Goal: Task Accomplishment & Management: Manage account settings

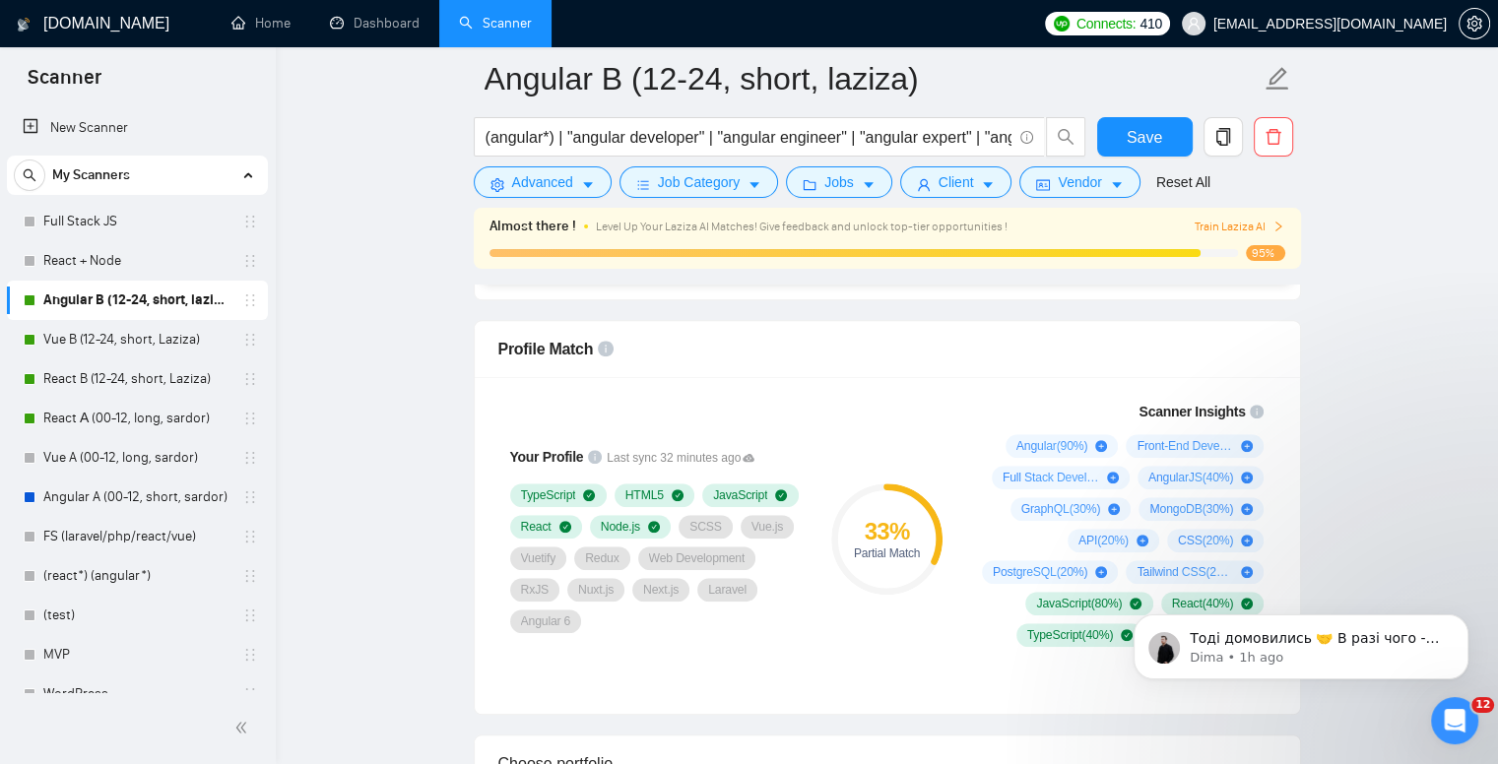
scroll to position [1182, 0]
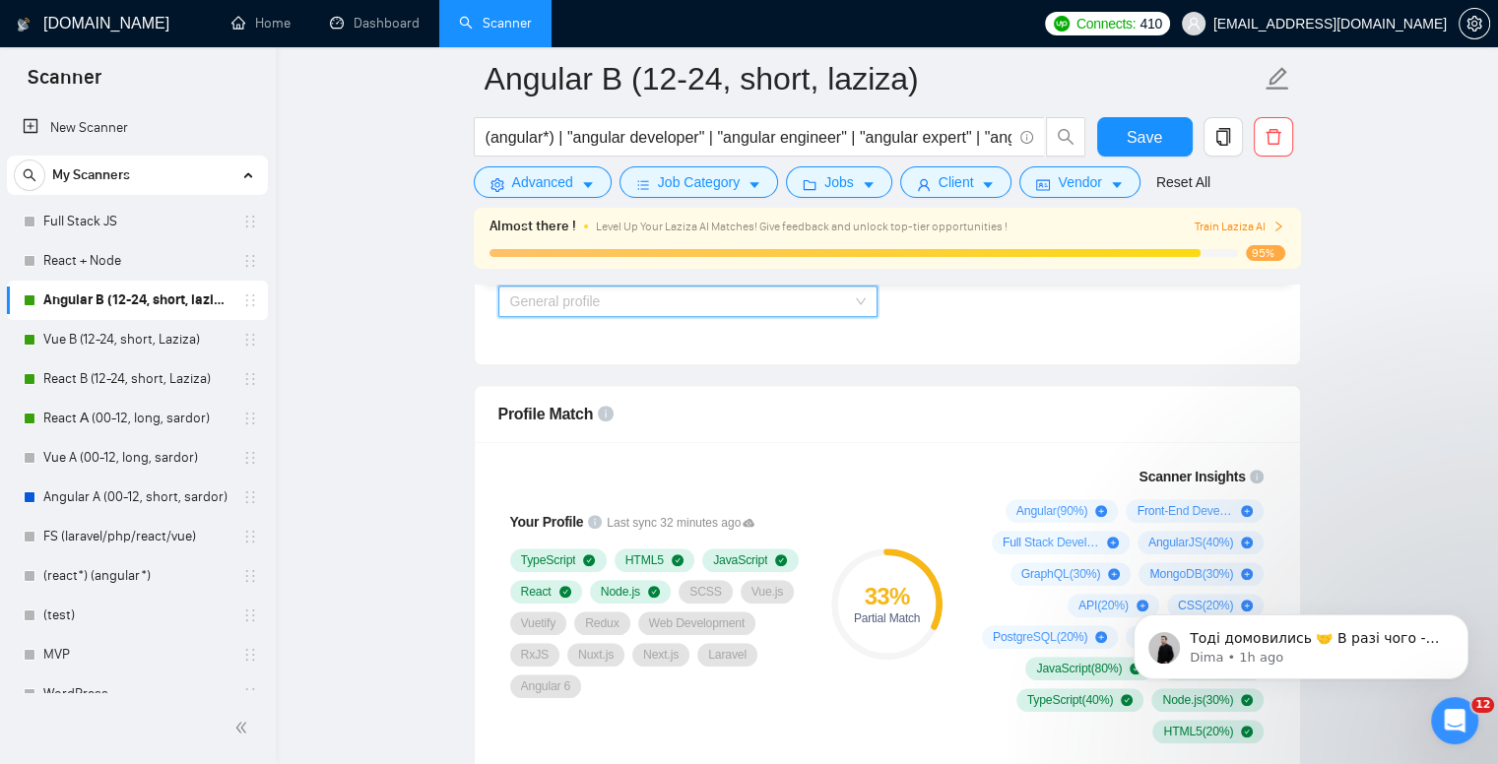
click at [610, 294] on span "General profile" at bounding box center [688, 302] width 356 height 30
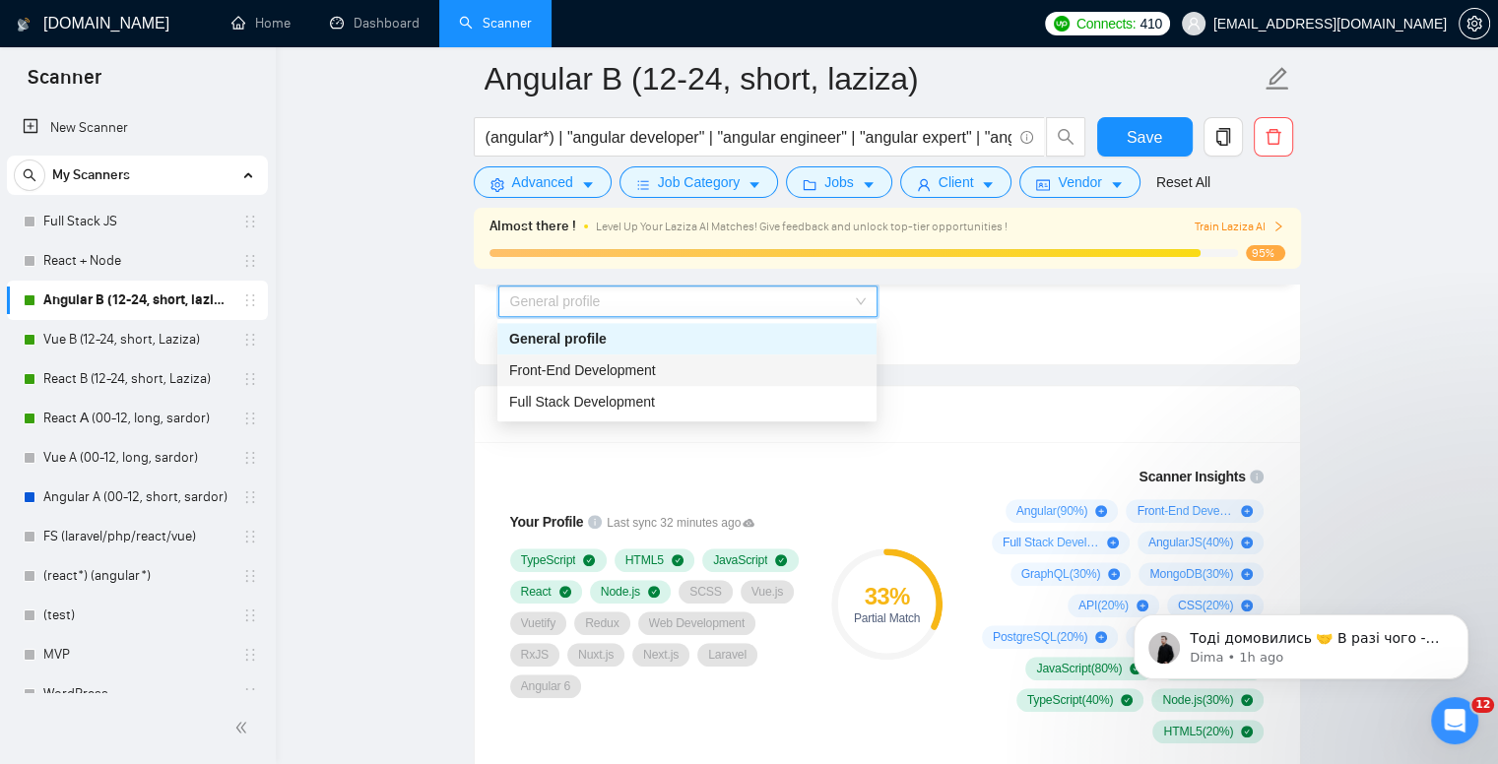
click at [607, 372] on span "Front-End Development" at bounding box center [582, 371] width 147 height 16
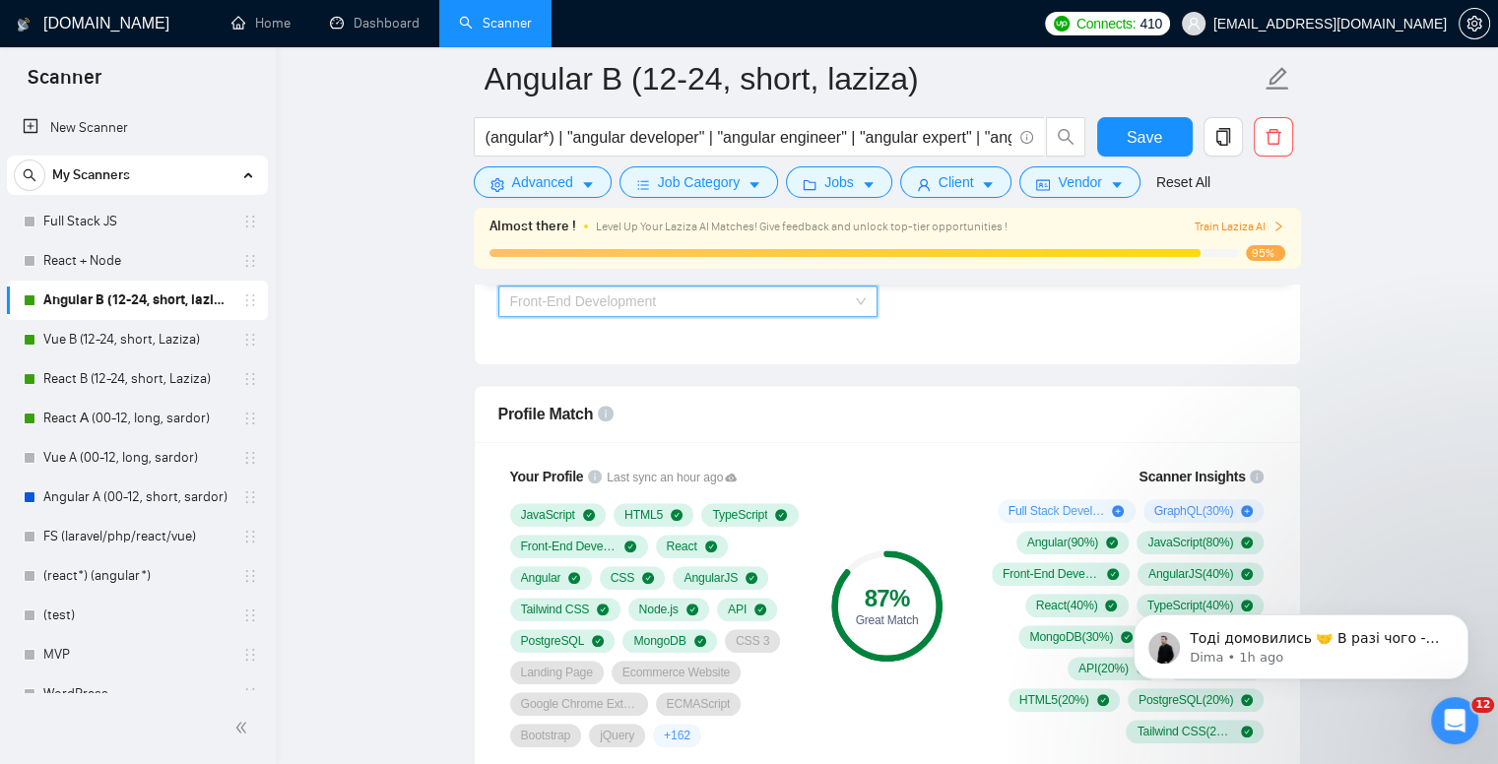
click at [617, 311] on span "Front-End Development" at bounding box center [688, 302] width 356 height 30
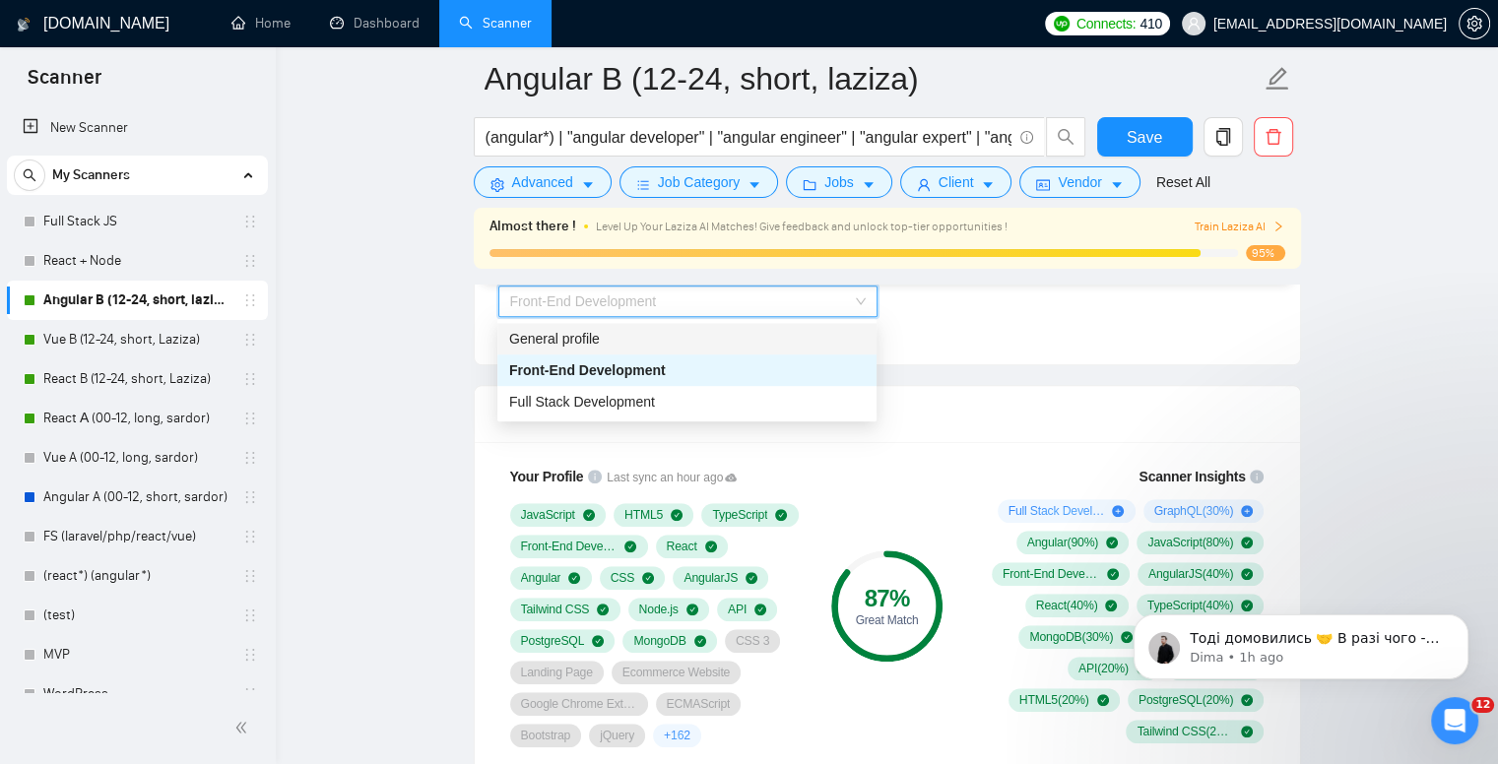
click at [610, 346] on div "General profile" at bounding box center [687, 339] width 356 height 22
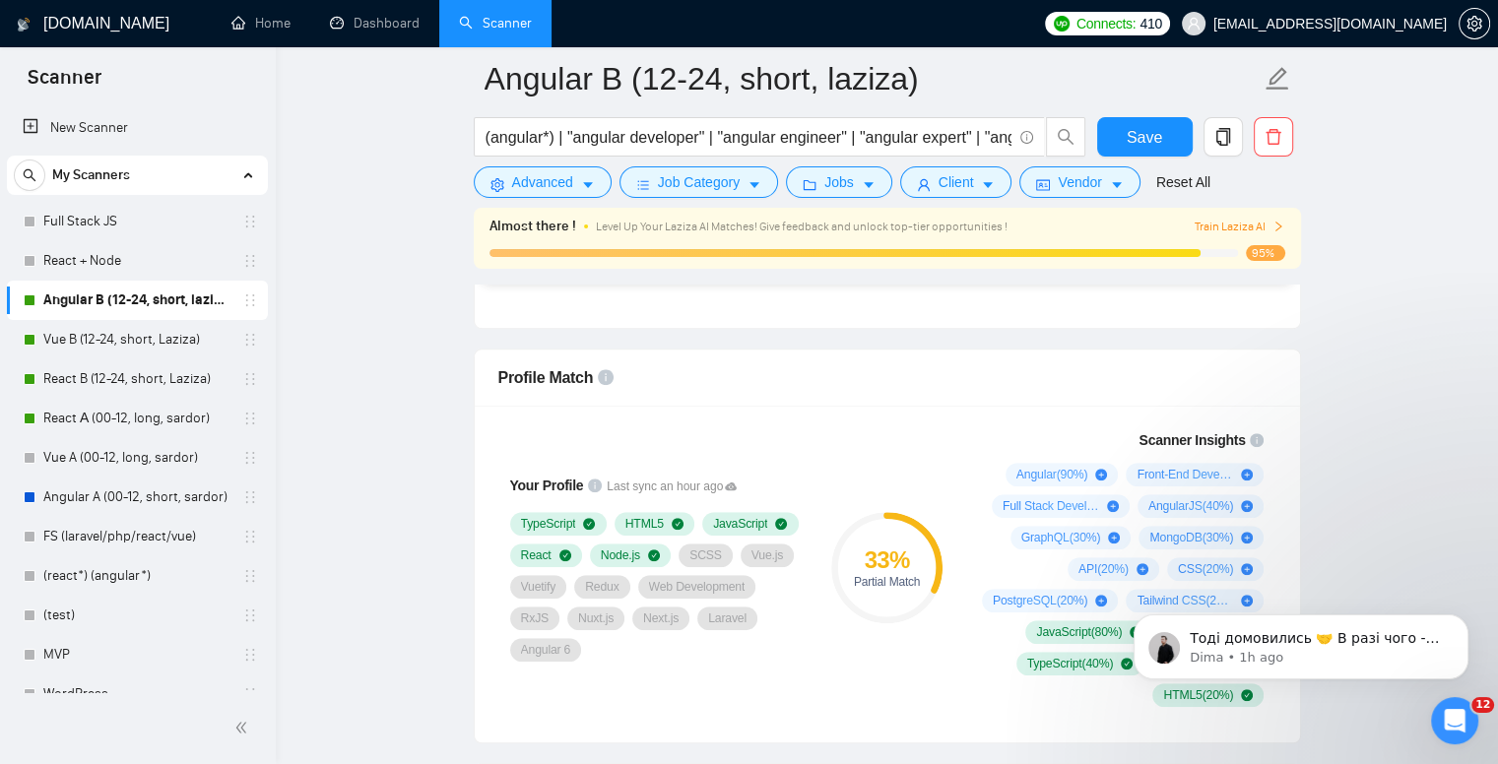
scroll to position [1281, 0]
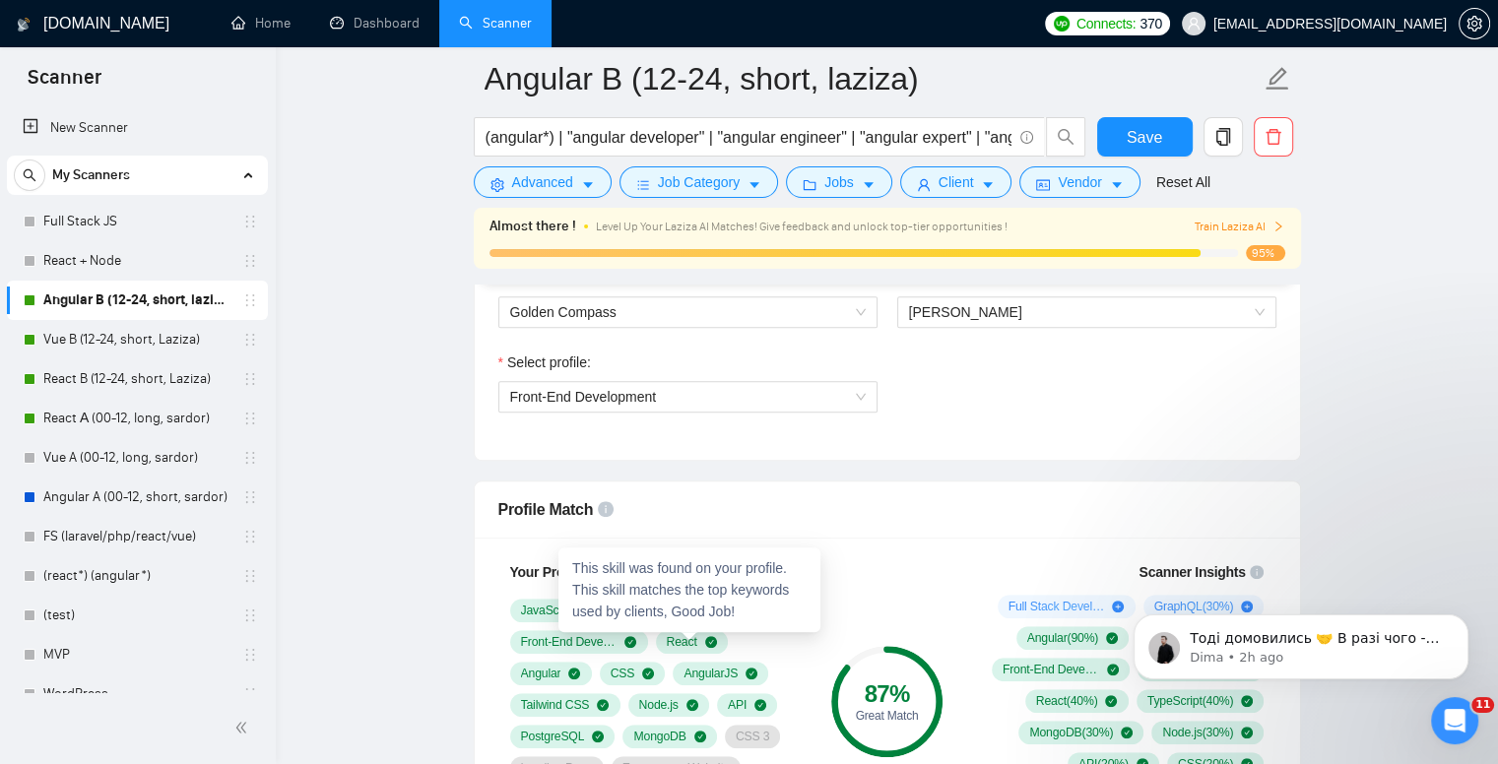
scroll to position [1084, 0]
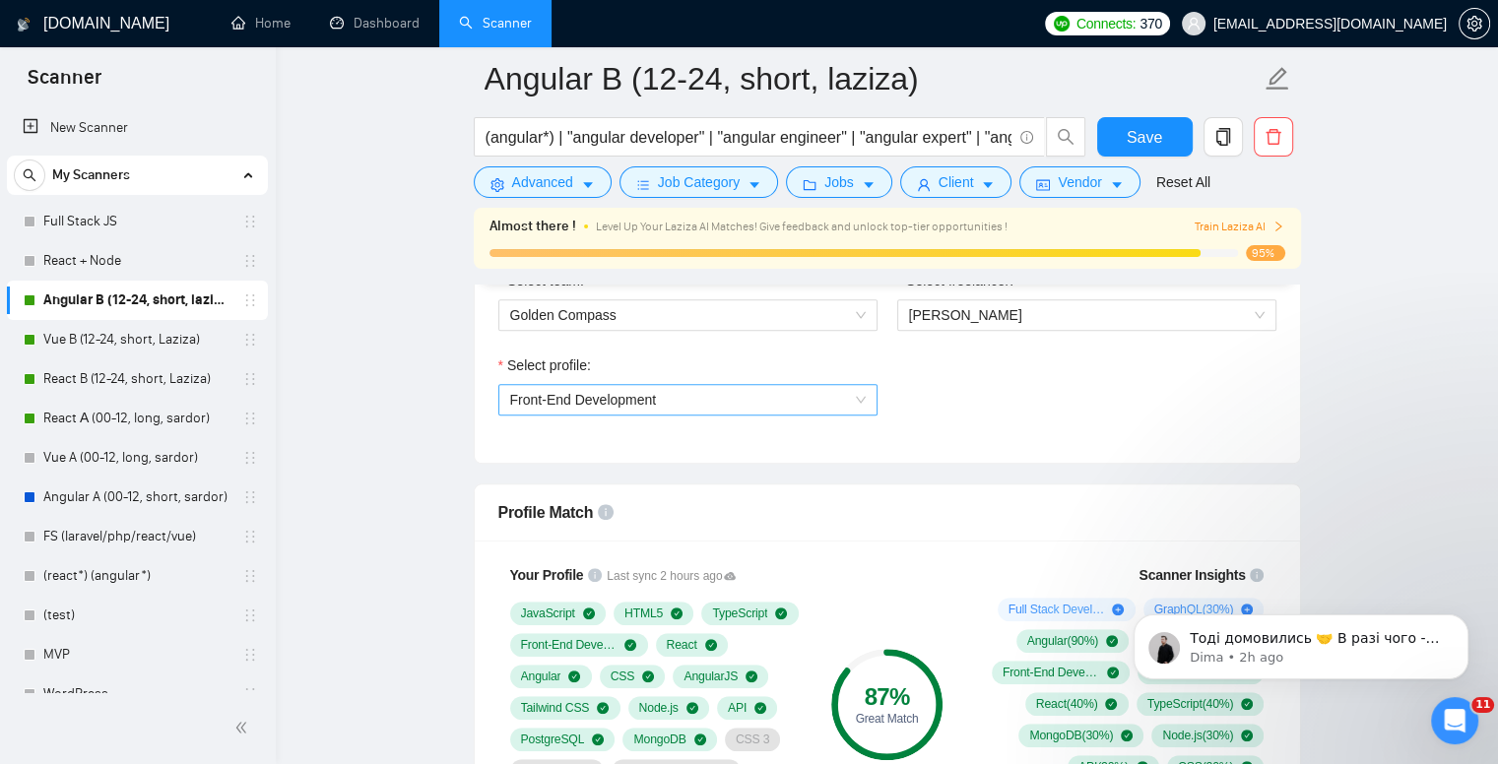
click at [604, 401] on span "Front-End Development" at bounding box center [583, 400] width 147 height 16
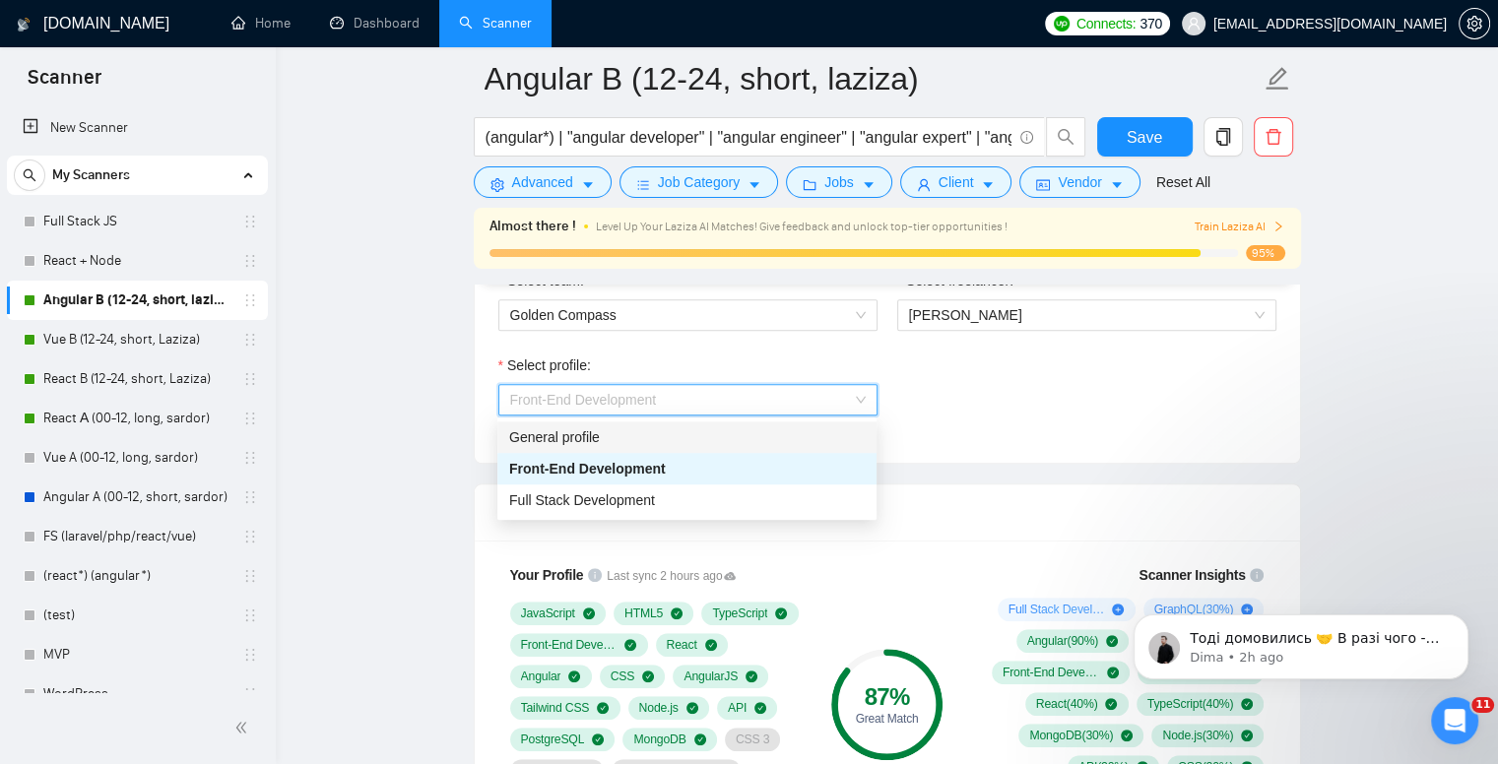
click at [607, 439] on div "General profile" at bounding box center [687, 438] width 356 height 22
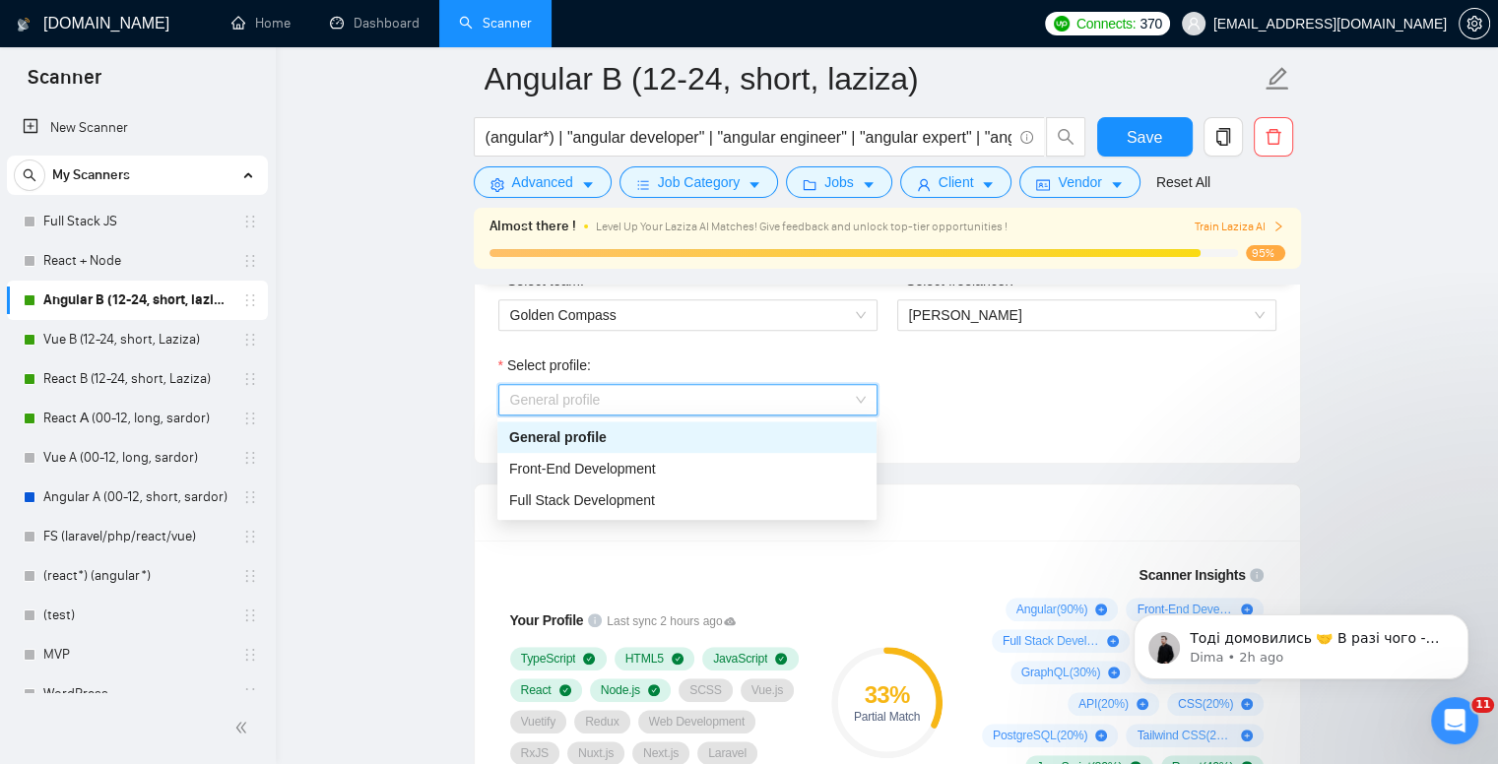
click at [655, 411] on span "General profile" at bounding box center [688, 400] width 356 height 30
drag, startPoint x: 44, startPoint y: 344, endPoint x: 745, endPoint y: 372, distance: 701.0
click at [44, 344] on link "Vue B (12-24, short, Laziza)" at bounding box center [136, 339] width 187 height 39
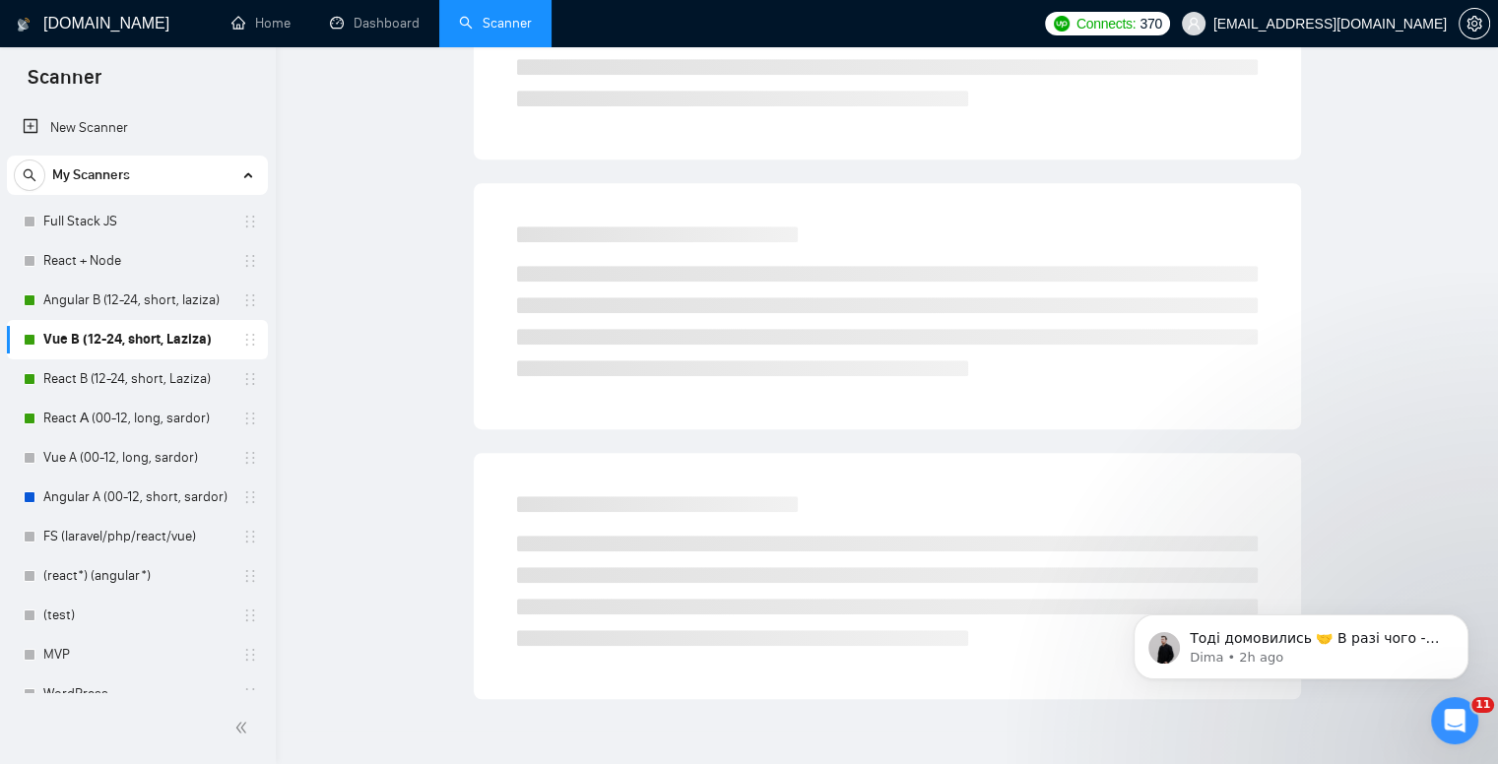
scroll to position [16, 0]
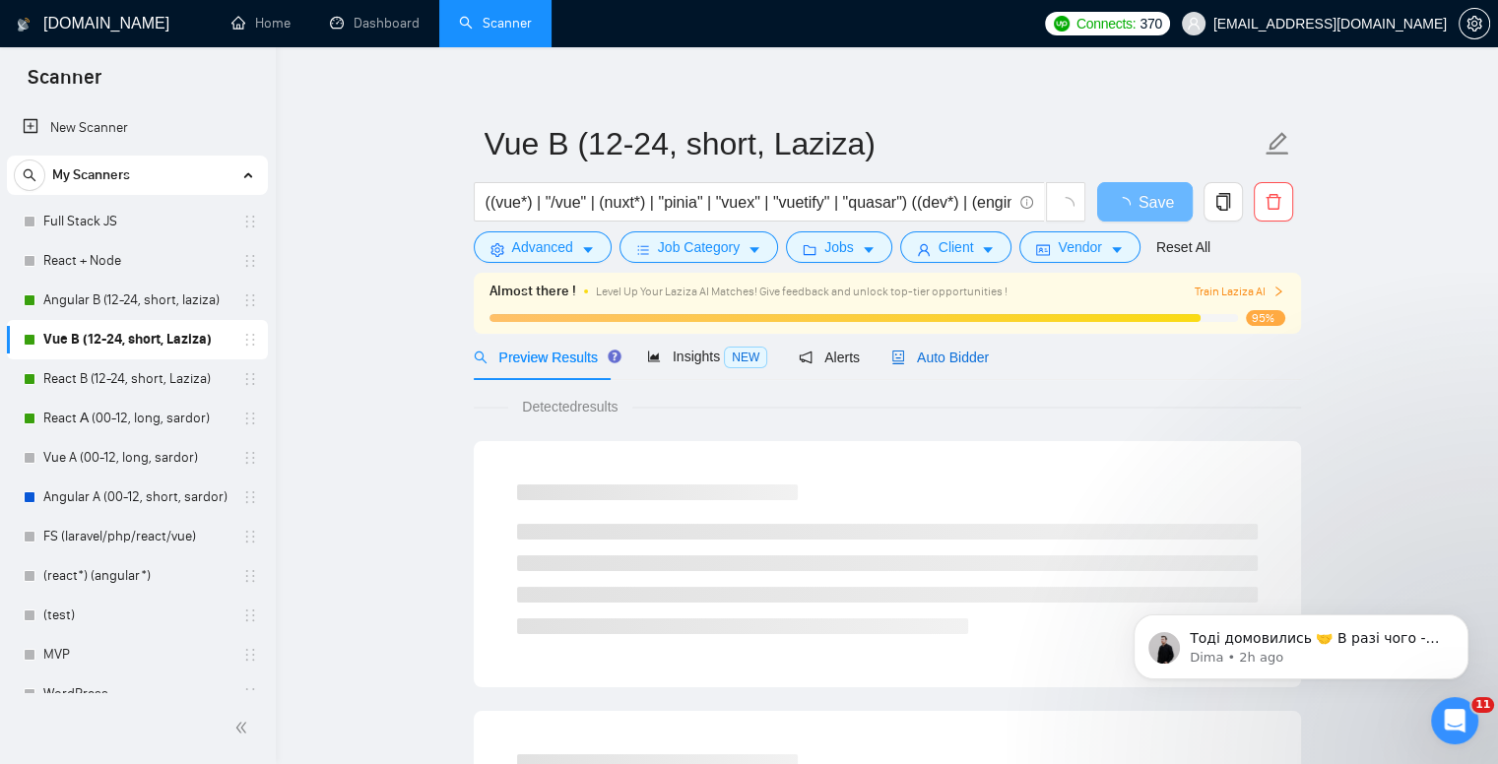
click at [930, 359] on span "Auto Bidder" at bounding box center [941, 358] width 98 height 16
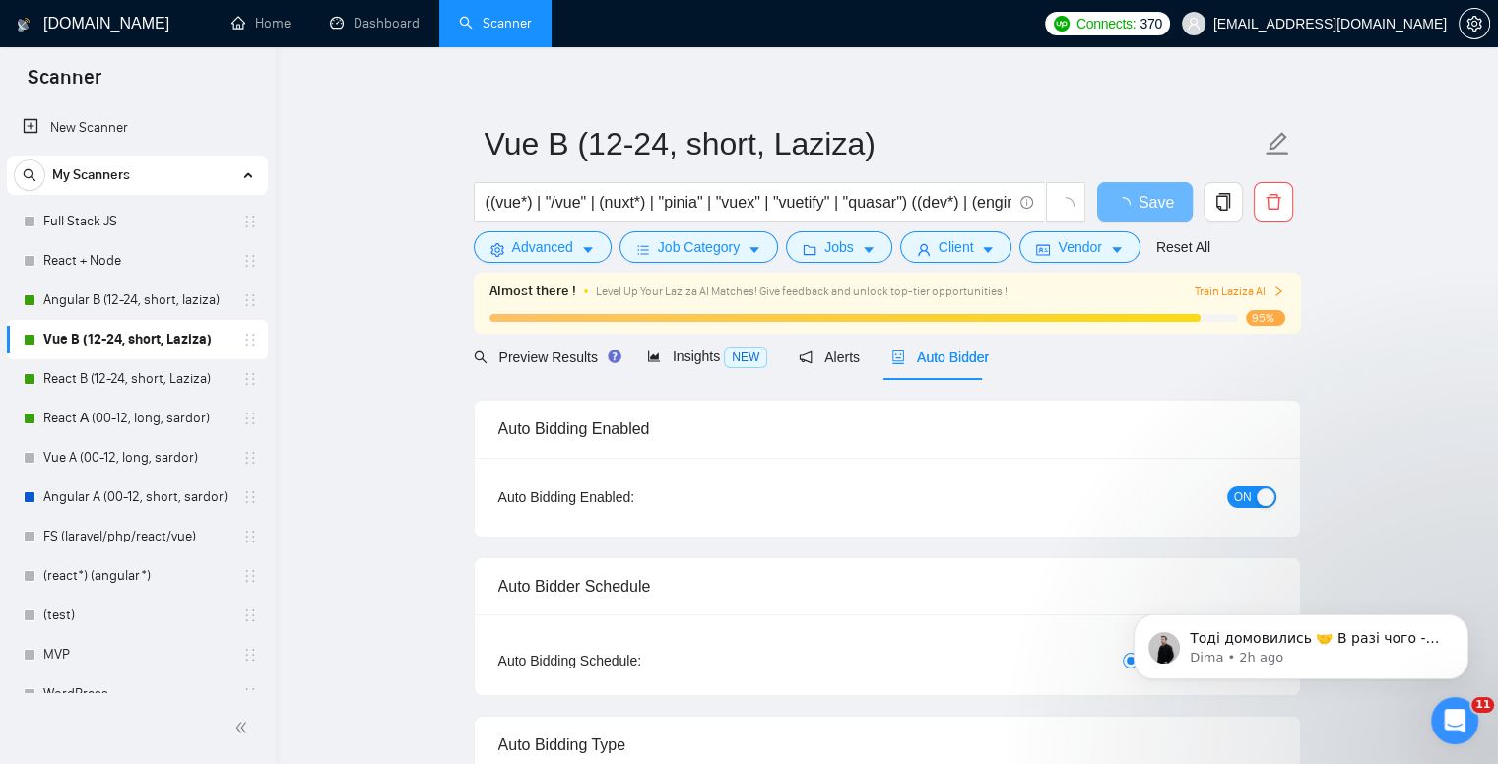
checkbox input "true"
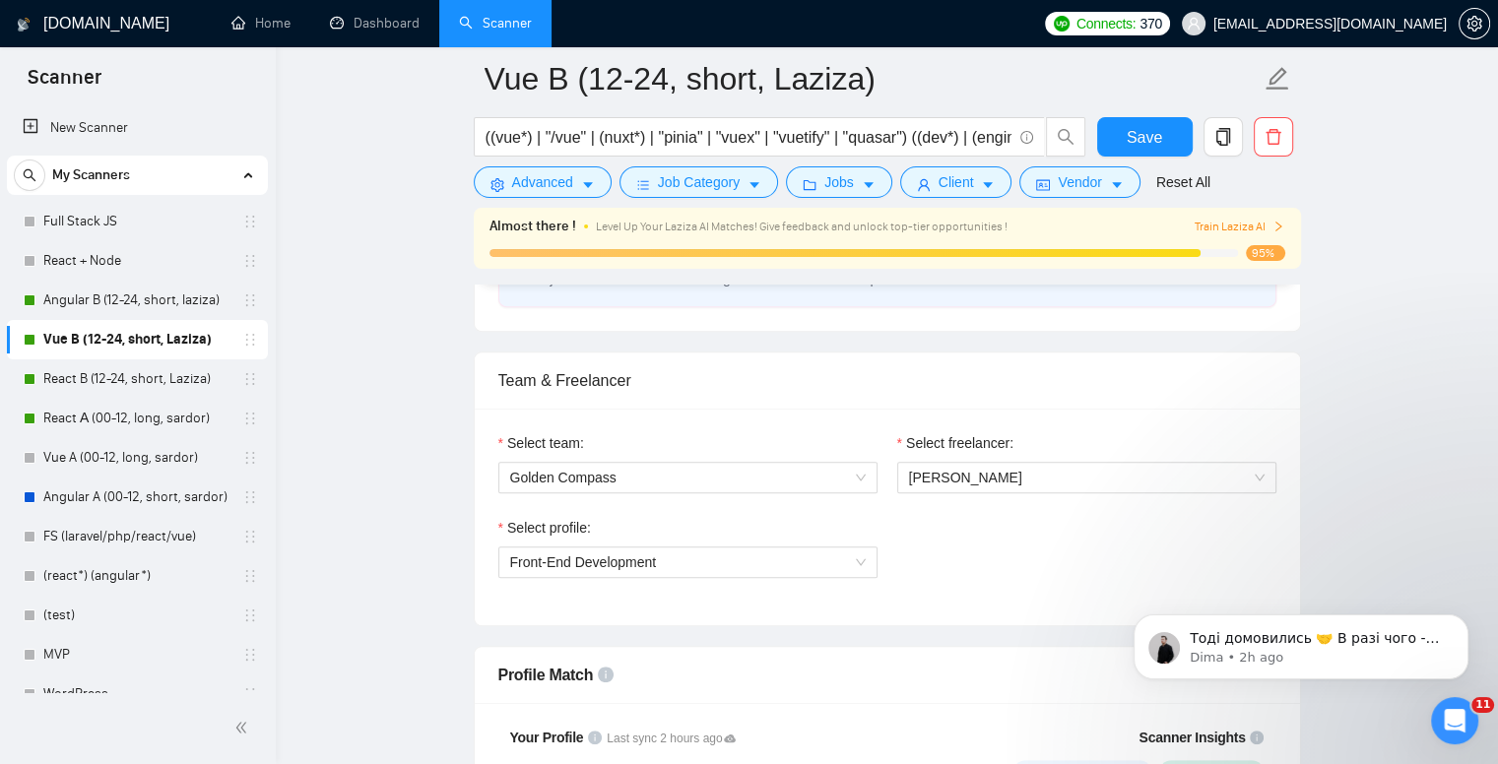
scroll to position [1099, 0]
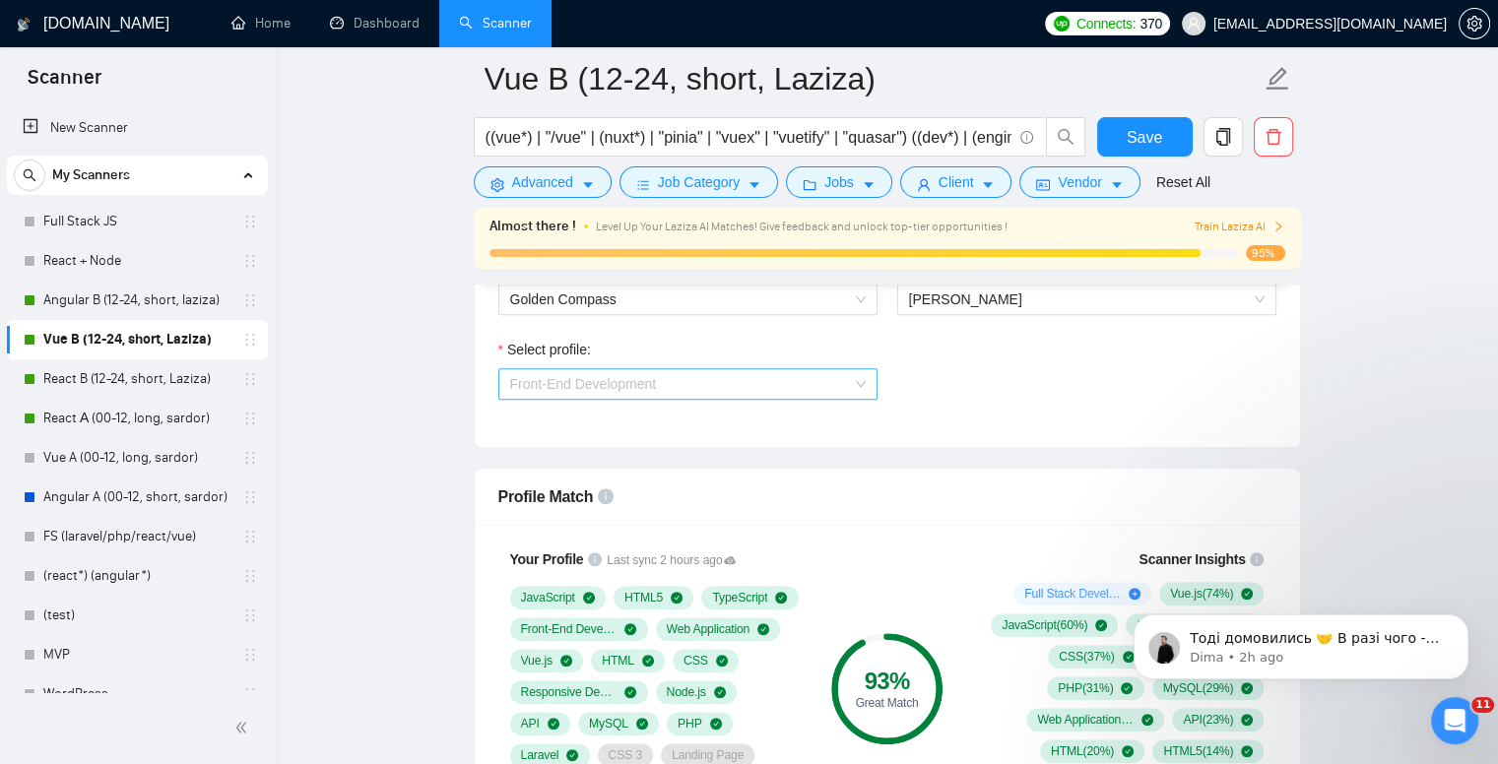
click at [697, 379] on span "Front-End Development" at bounding box center [688, 384] width 356 height 30
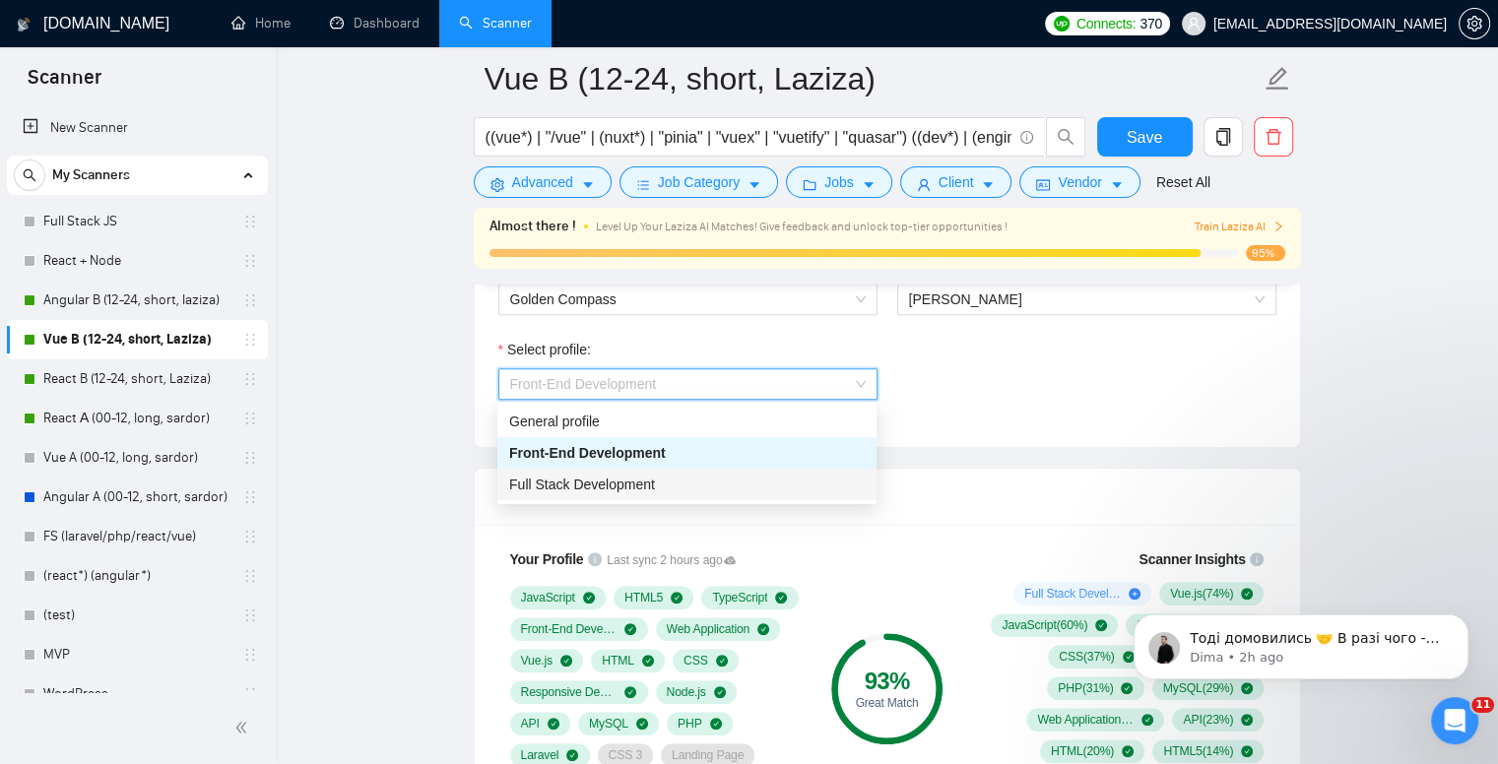
click at [679, 488] on div "Full Stack Development" at bounding box center [687, 485] width 356 height 22
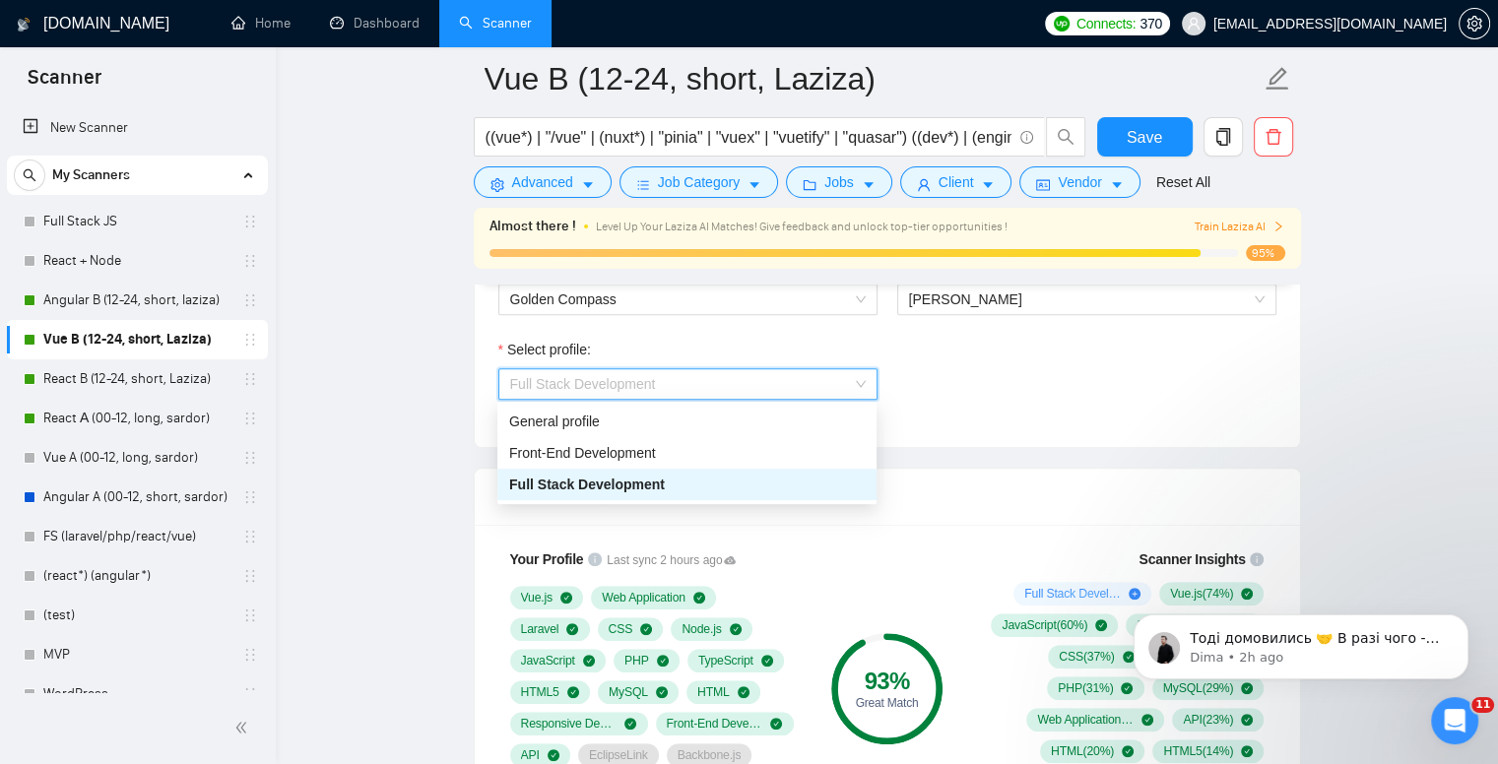
click at [694, 379] on span "Full Stack Development" at bounding box center [688, 384] width 356 height 30
click at [693, 426] on div "General profile" at bounding box center [687, 422] width 356 height 22
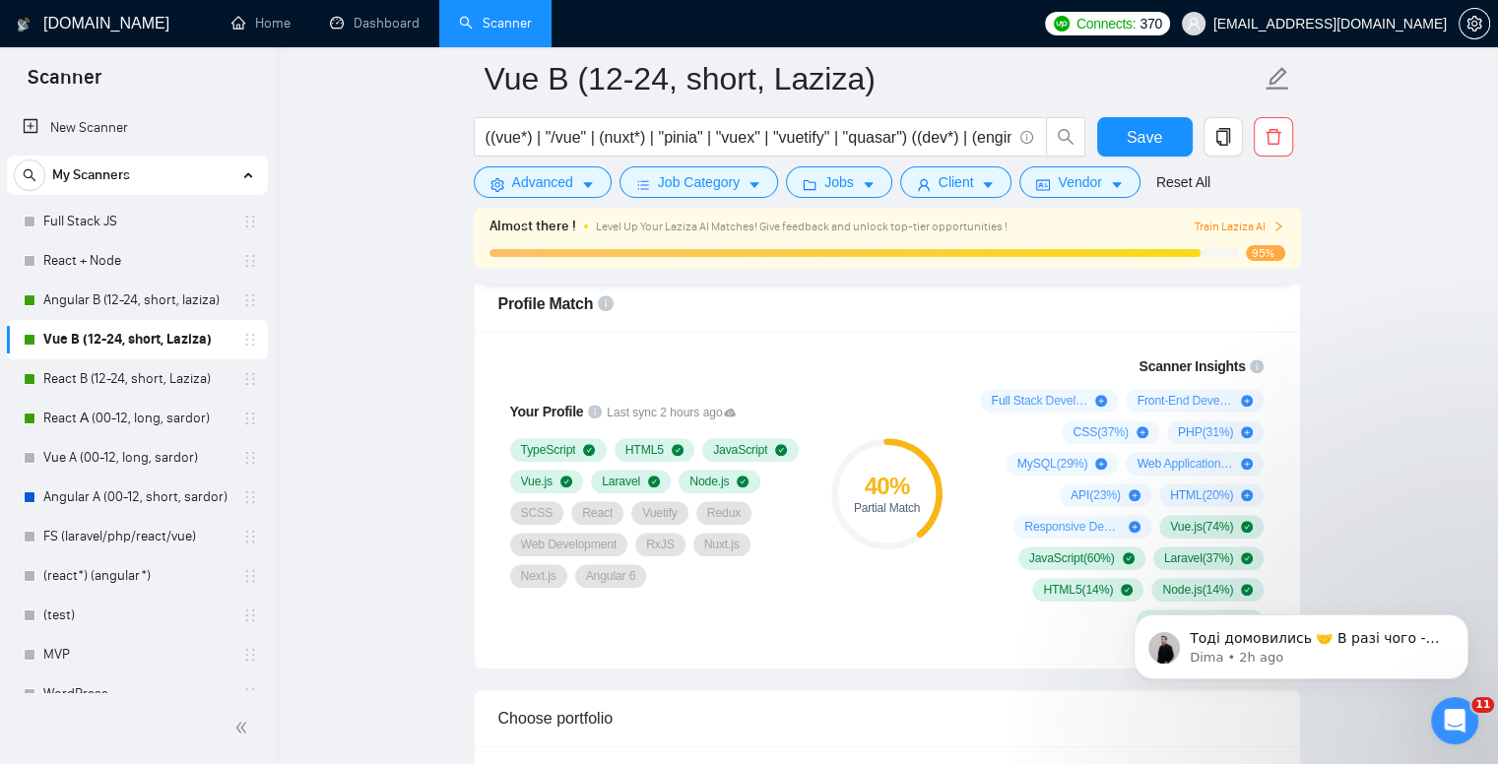
scroll to position [1296, 0]
